Goal: Entertainment & Leisure: Consume media (video, audio)

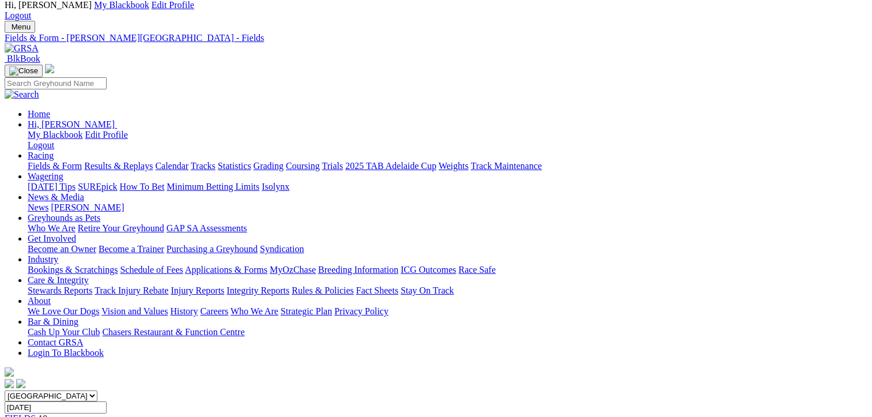
scroll to position [58, 0]
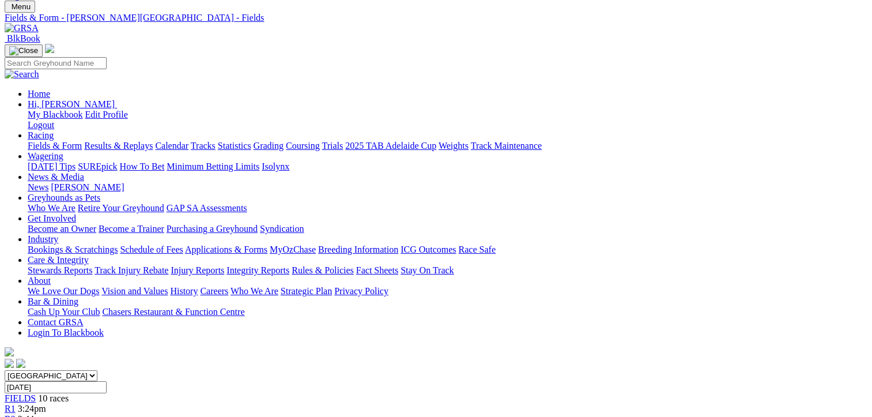
click at [51, 141] on link "Fields & Form" at bounding box center [55, 146] width 54 height 10
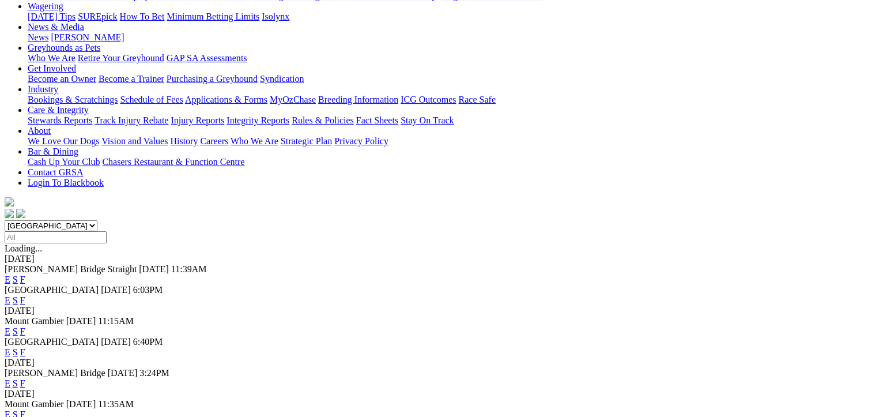
scroll to position [230, 0]
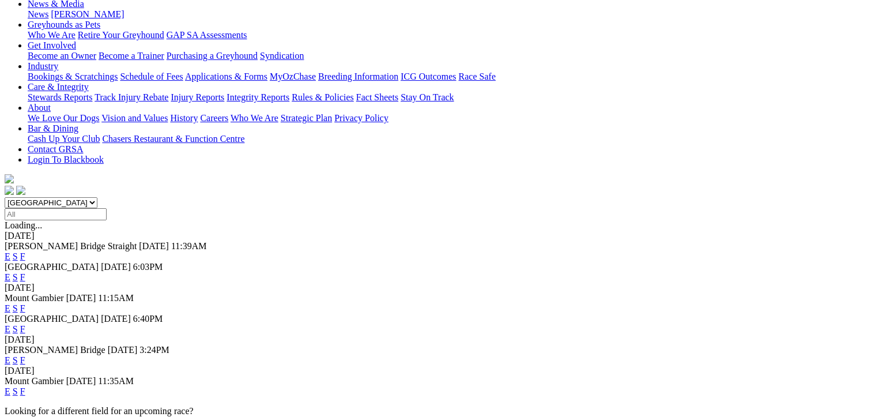
click at [25, 386] on link "F" at bounding box center [22, 391] width 5 height 10
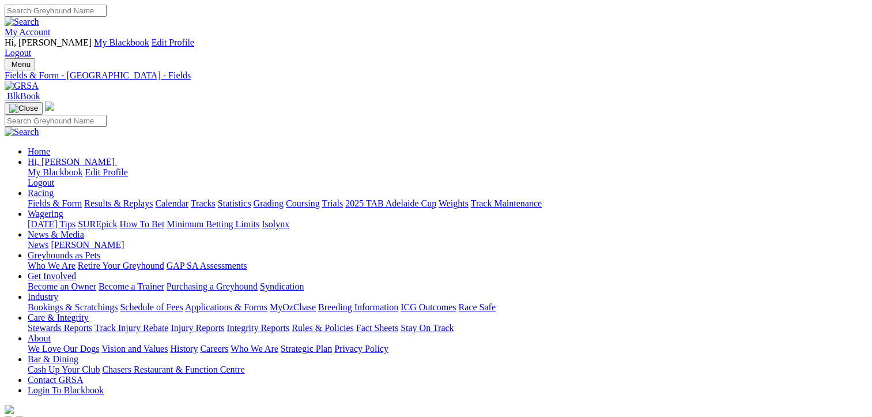
click at [153, 198] on link "Results & Replays" at bounding box center [118, 203] width 69 height 10
select select "NSW"
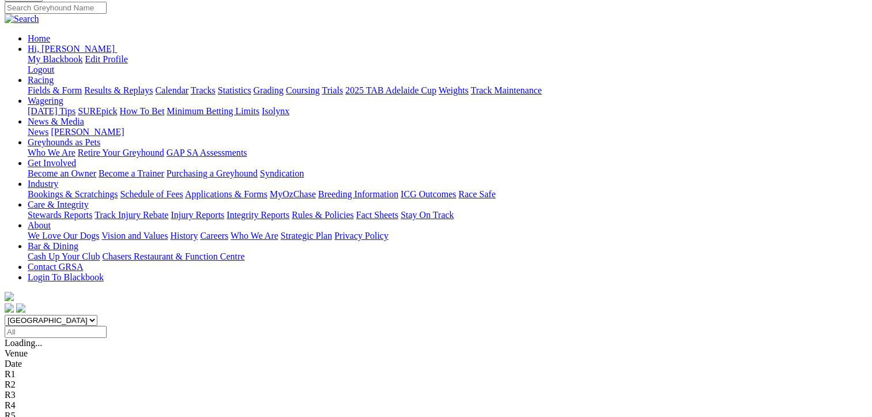
scroll to position [115, 0]
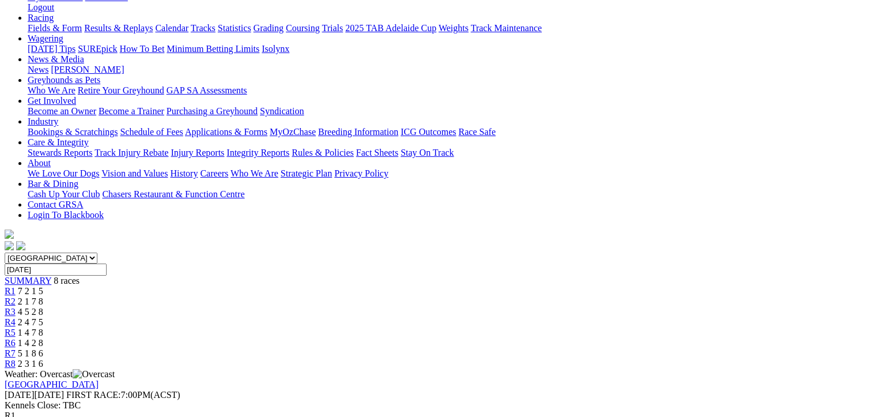
scroll to position [230, 0]
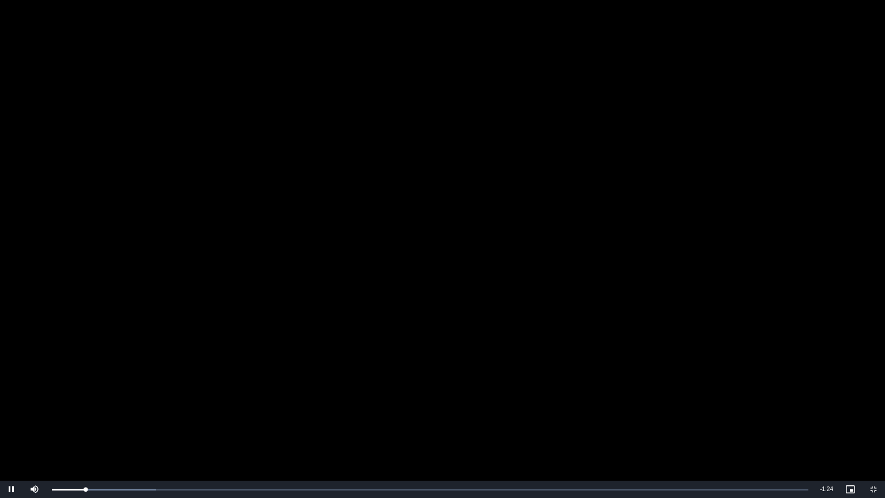
click at [214, 416] on video "To view this video please enable JavaScript, and consider upgrading to a web br…" at bounding box center [442, 249] width 885 height 498
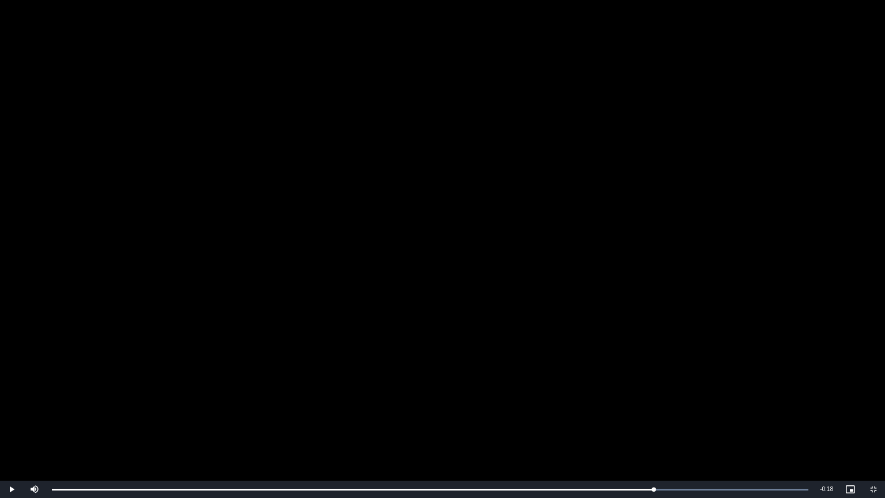
drag, startPoint x: 653, startPoint y: 485, endPoint x: 533, endPoint y: 414, distance: 139.7
click at [533, 414] on video "To view this video please enable JavaScript, and consider upgrading to a web br…" at bounding box center [442, 249] width 885 height 498
click at [871, 416] on span "Video Player" at bounding box center [873, 489] width 23 height 0
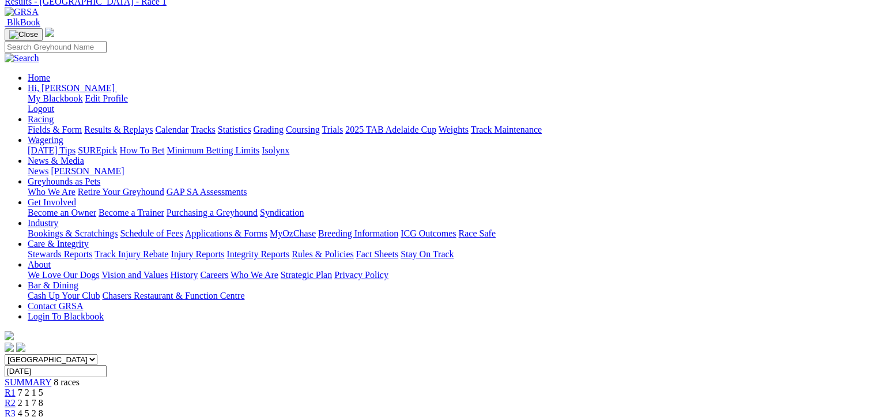
scroll to position [0, 0]
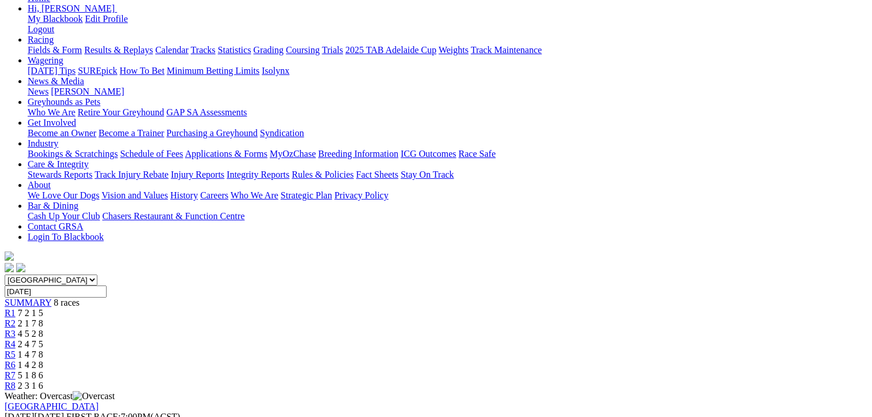
scroll to position [173, 0]
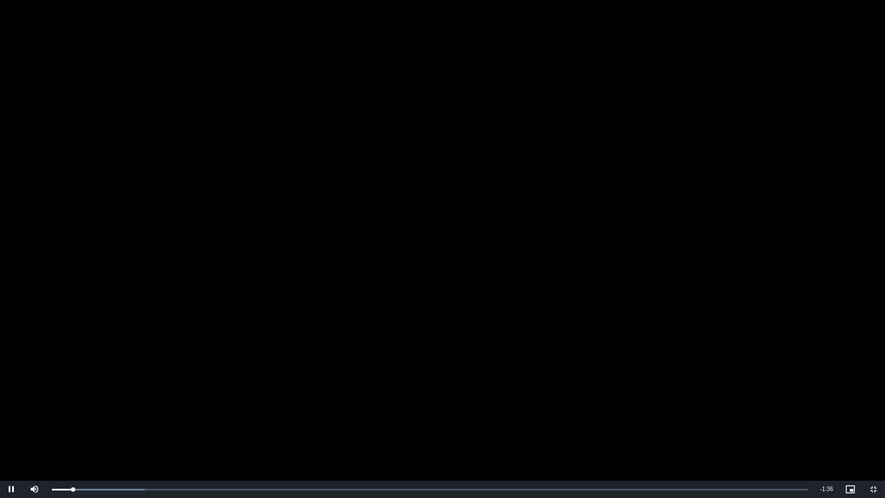
click at [190, 416] on video "To view this video please enable JavaScript, and consider upgrading to a web br…" at bounding box center [442, 249] width 885 height 498
drag, startPoint x: 73, startPoint y: 489, endPoint x: 90, endPoint y: 482, distance: 17.9
click at [90, 416] on div "Loaded : 0.00% 0:07 0:06" at bounding box center [430, 489] width 768 height 17
drag, startPoint x: 98, startPoint y: 490, endPoint x: 228, endPoint y: 489, distance: 130.2
click at [228, 416] on div "Loaded : 0.00% 0:22 0:12" at bounding box center [430, 489] width 757 height 3
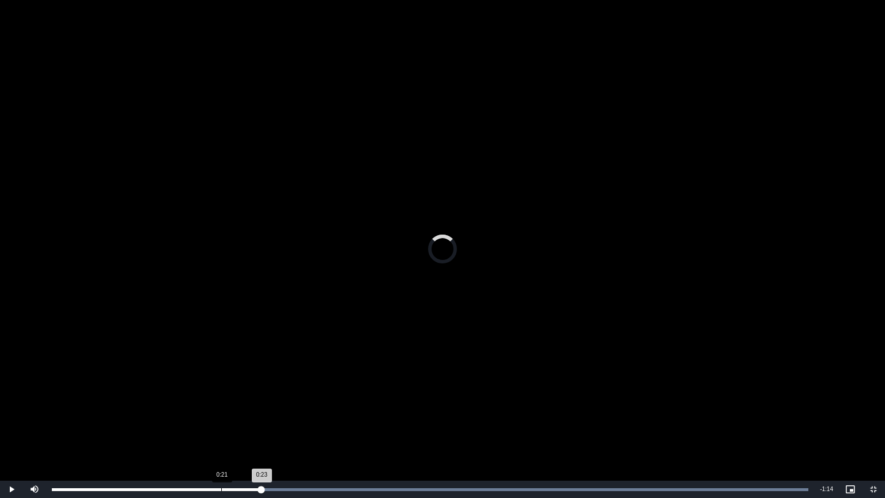
drag, startPoint x: 145, startPoint y: 486, endPoint x: 221, endPoint y: 487, distance: 76.1
click at [221, 416] on div "Loaded : 100.00% 0:21 0:23" at bounding box center [430, 489] width 768 height 17
click at [307, 373] on video "To view this video please enable JavaScript, and consider upgrading to a web br…" at bounding box center [442, 249] width 885 height 498
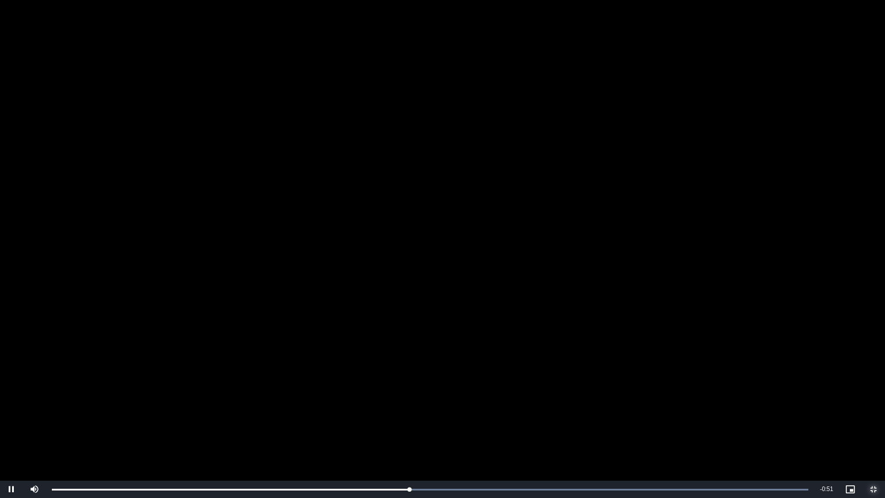
click at [871, 416] on span "Video Player" at bounding box center [873, 489] width 23 height 0
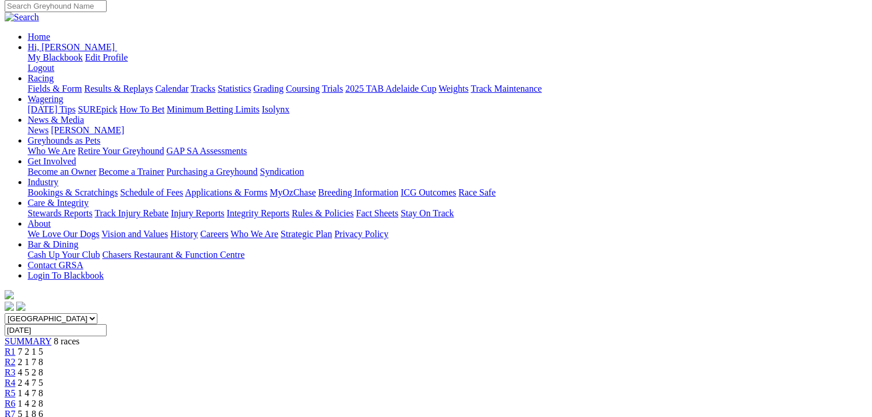
scroll to position [0, 0]
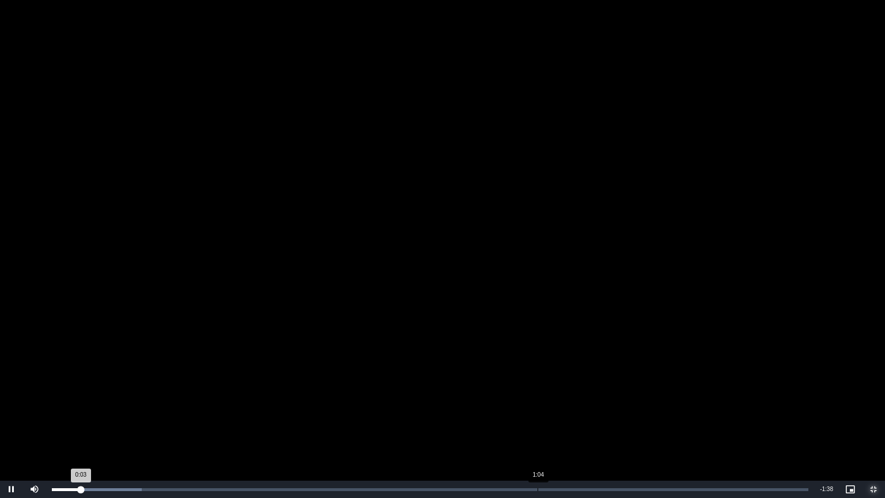
click at [537, 416] on div "Loaded : 11.89% 1:04 0:03" at bounding box center [430, 489] width 768 height 17
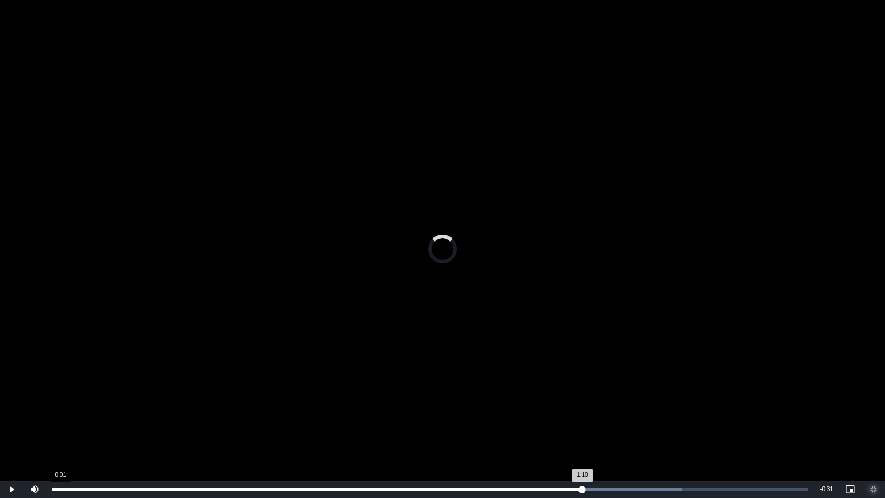
click at [60, 416] on div "0:01" at bounding box center [60, 489] width 1 height 3
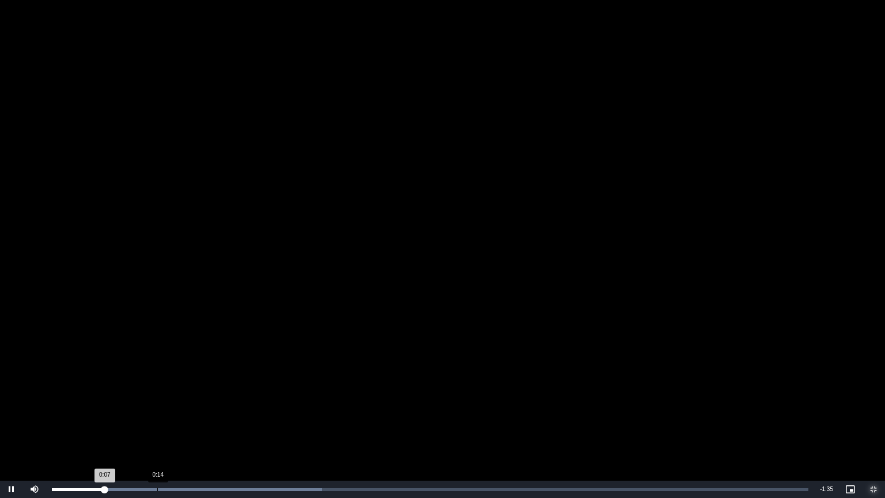
click at [159, 416] on div "Loaded : 35.68% 0:14 0:07" at bounding box center [430, 489] width 768 height 17
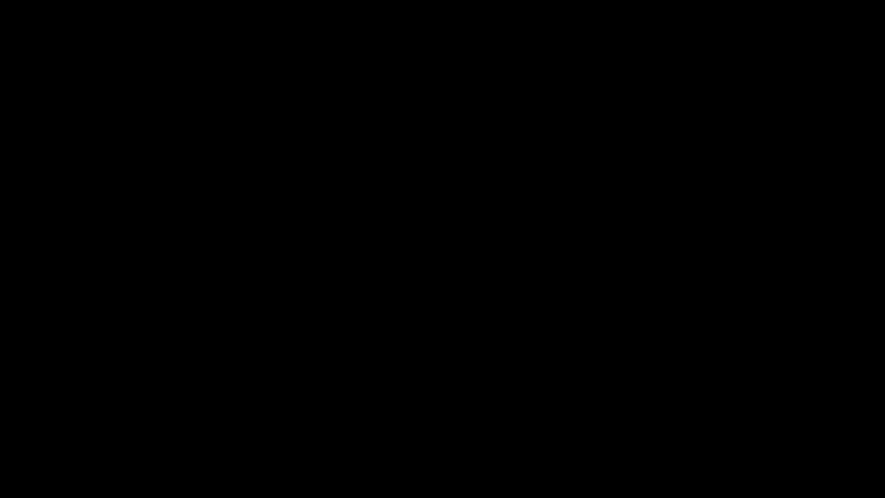
click at [277, 416] on video "To view this video please enable JavaScript, and consider upgrading to a web br…" at bounding box center [442, 249] width 885 height 498
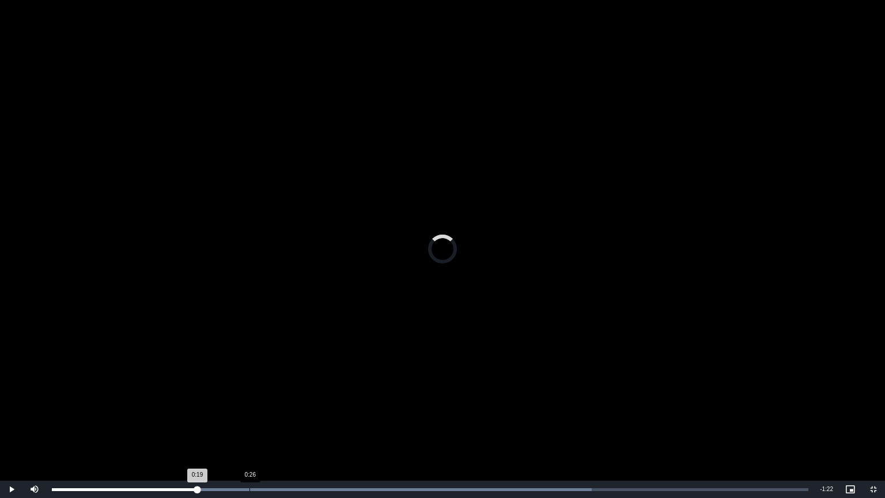
click at [249, 416] on div "Loaded : 71.36% 0:26 0:19" at bounding box center [430, 489] width 768 height 17
click at [254, 416] on video "To view this video please enable JavaScript, and consider upgrading to a web br…" at bounding box center [442, 249] width 885 height 498
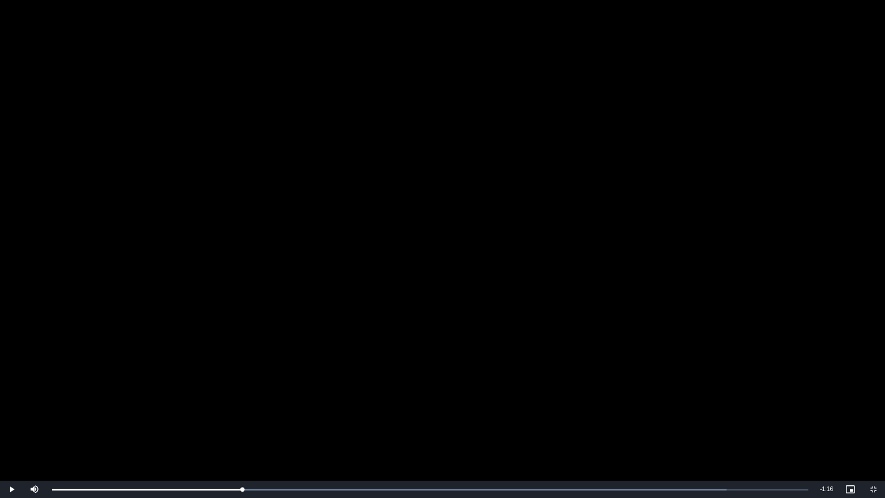
drag, startPoint x: 247, startPoint y: 487, endPoint x: 187, endPoint y: 409, distance: 98.6
click at [187, 409] on video "To view this video please enable JavaScript, and consider upgrading to a web br…" at bounding box center [442, 249] width 885 height 498
click at [869, 416] on span "Video Player" at bounding box center [873, 489] width 23 height 0
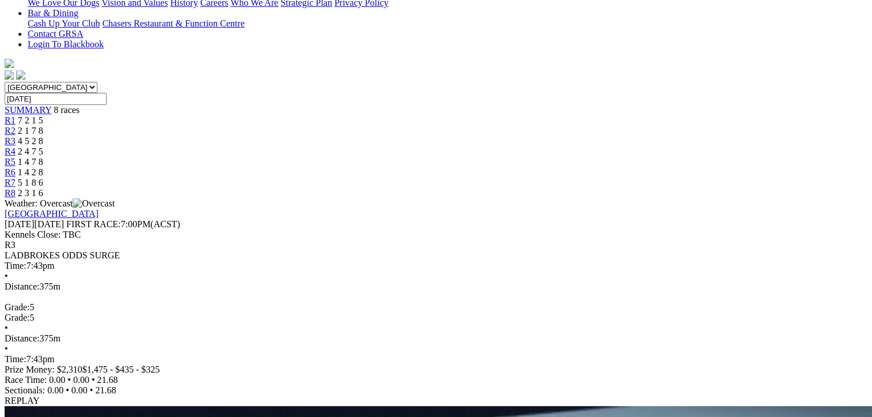
scroll to position [173, 0]
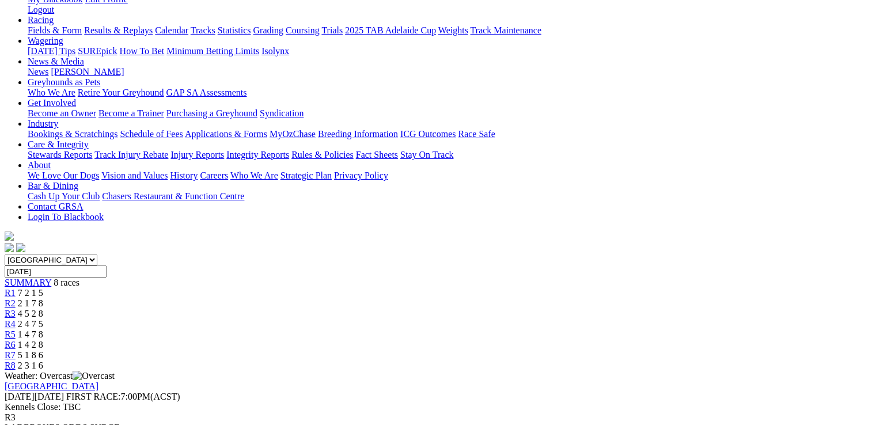
drag, startPoint x: 560, startPoint y: 229, endPoint x: 561, endPoint y: 270, distance: 41.5
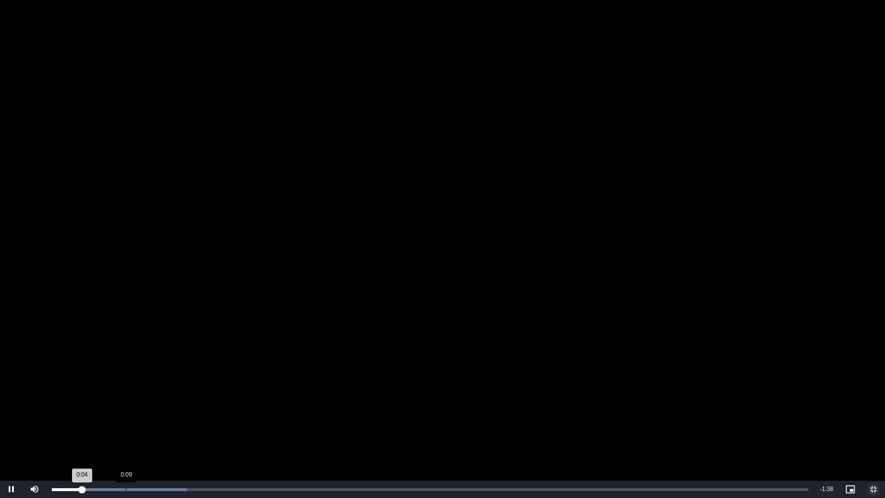
click at [126, 416] on div "Loaded : 17.84% 0:09 0:04" at bounding box center [430, 489] width 757 height 3
click at [871, 416] on span "Video Player" at bounding box center [873, 489] width 23 height 0
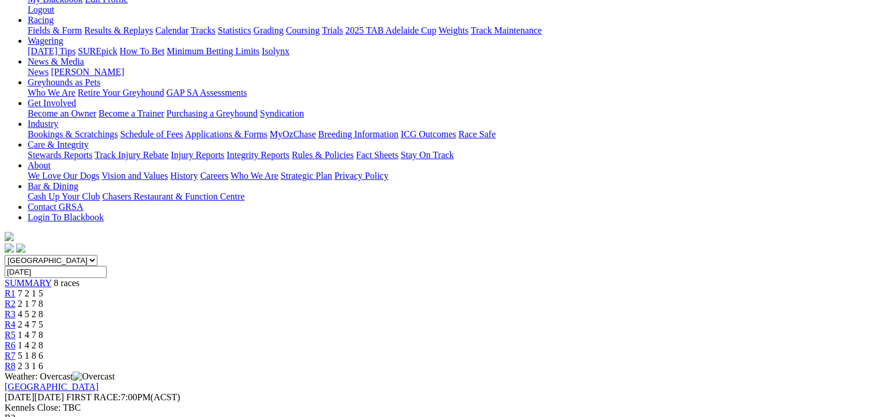
scroll to position [0, 0]
